Goal: Register for event/course

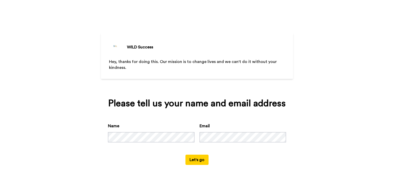
click at [203, 157] on button "Let's go" at bounding box center [196, 160] width 23 height 10
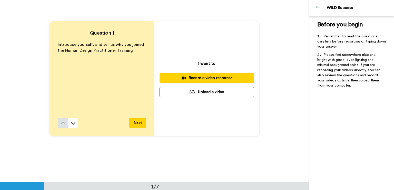
scroll to position [12, 0]
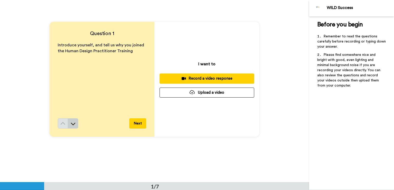
click at [71, 124] on icon at bounding box center [73, 123] width 5 height 5
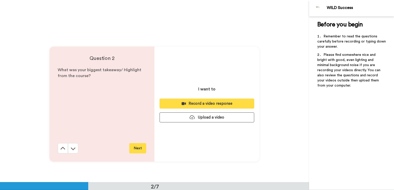
scroll to position [183, 0]
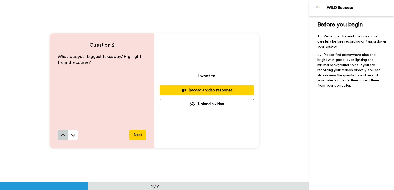
click at [62, 138] on button at bounding box center [63, 135] width 10 height 10
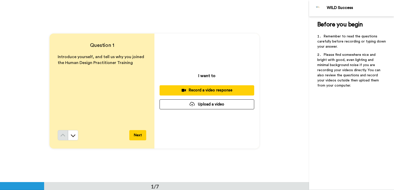
scroll to position [0, 0]
click at [69, 139] on button at bounding box center [73, 135] width 10 height 10
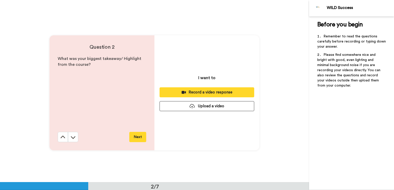
scroll to position [183, 0]
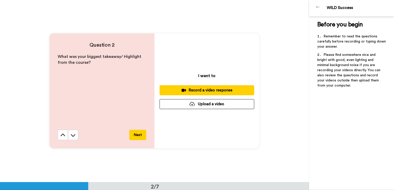
click at [69, 139] on button at bounding box center [73, 135] width 10 height 10
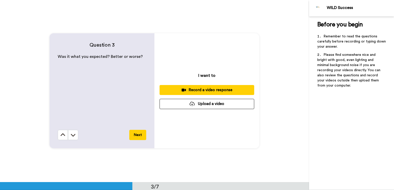
scroll to position [365, 0]
click at [69, 138] on button at bounding box center [73, 135] width 10 height 10
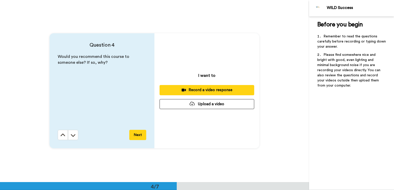
scroll to position [548, 0]
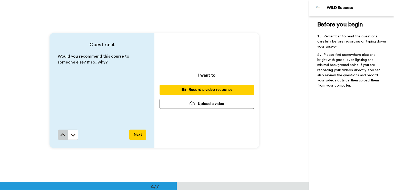
click at [63, 138] on icon at bounding box center [62, 135] width 5 height 5
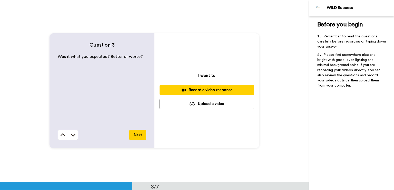
click at [63, 138] on icon at bounding box center [62, 135] width 5 height 5
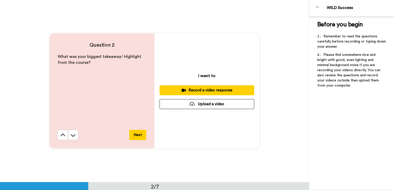
click at [63, 138] on icon at bounding box center [62, 135] width 5 height 5
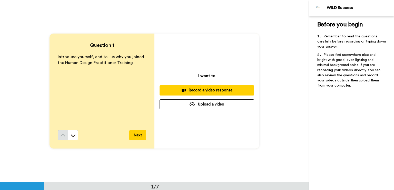
scroll to position [0, 0]
